Goal: Information Seeking & Learning: Learn about a topic

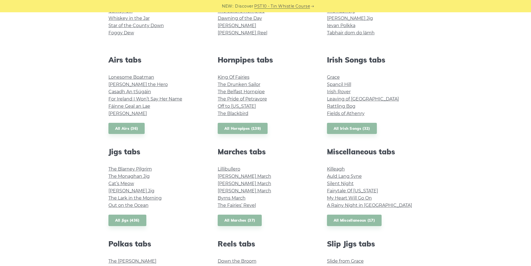
scroll to position [335, 0]
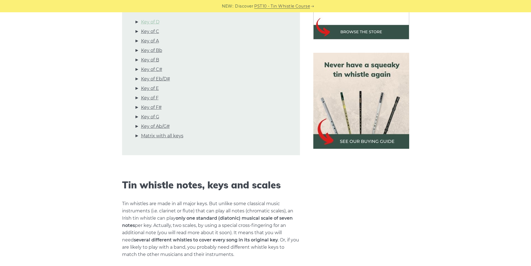
scroll to position [167, 0]
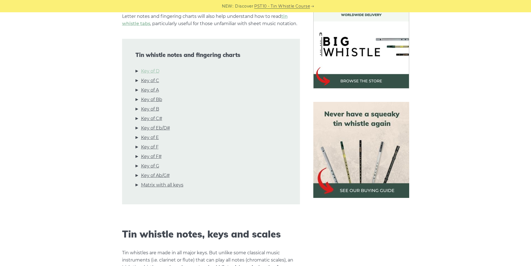
click at [152, 70] on link "Key of D" at bounding box center [150, 70] width 18 height 7
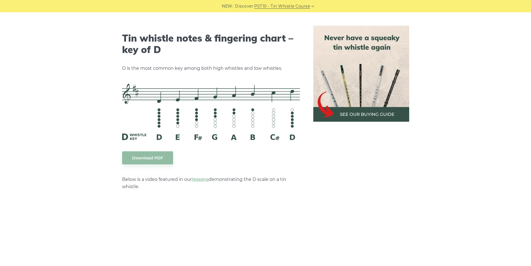
scroll to position [869, 0]
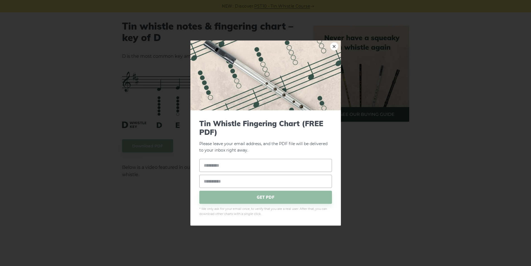
drag, startPoint x: 199, startPoint y: 91, endPoint x: 166, endPoint y: 94, distance: 33.6
click at [165, 94] on div "× Tin Whistle Fingering Chart (FREE PDF) Please leave your email address, and t…" at bounding box center [265, 133] width 531 height 266
click at [54, 104] on div "× Tin Whistle Fingering Chart (FREE PDF) Please leave your email address, and t…" at bounding box center [265, 133] width 531 height 266
click at [335, 48] on link "×" at bounding box center [334, 46] width 8 height 8
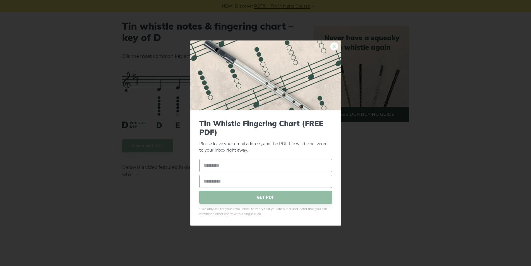
click at [336, 46] on link "×" at bounding box center [334, 46] width 8 height 8
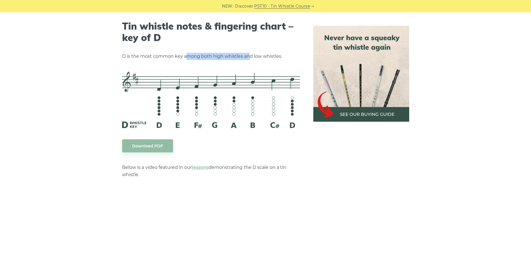
drag, startPoint x: 186, startPoint y: 55, endPoint x: 249, endPoint y: 48, distance: 63.1
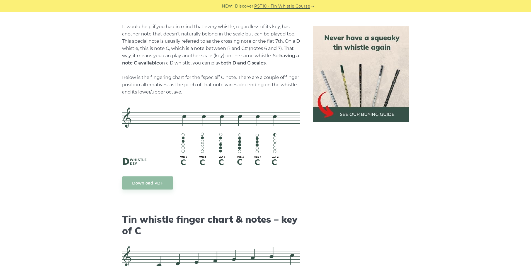
scroll to position [980, 0]
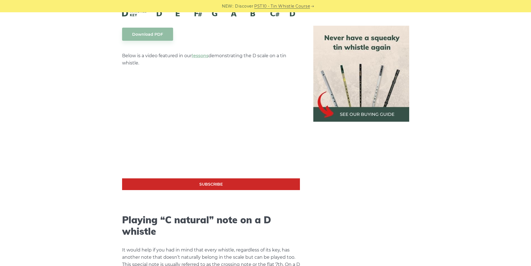
drag, startPoint x: 233, startPoint y: 60, endPoint x: 229, endPoint y: 57, distance: 4.7
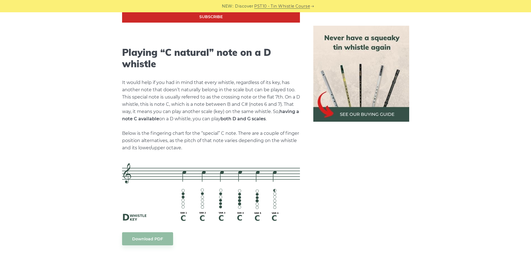
scroll to position [952, 0]
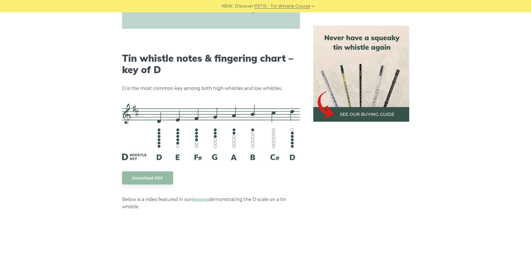
scroll to position [836, 0]
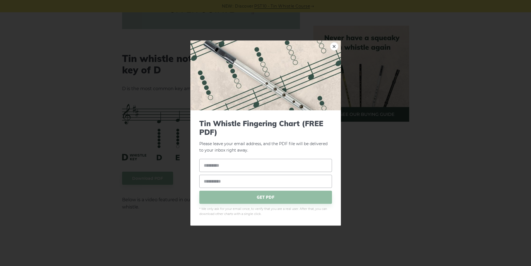
click at [333, 45] on link "×" at bounding box center [334, 46] width 8 height 8
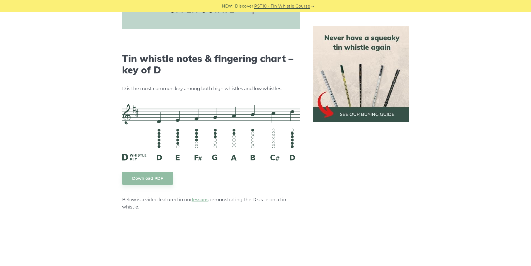
drag, startPoint x: 244, startPoint y: 90, endPoint x: 238, endPoint y: 94, distance: 7.7
